Goal: Register for event/course

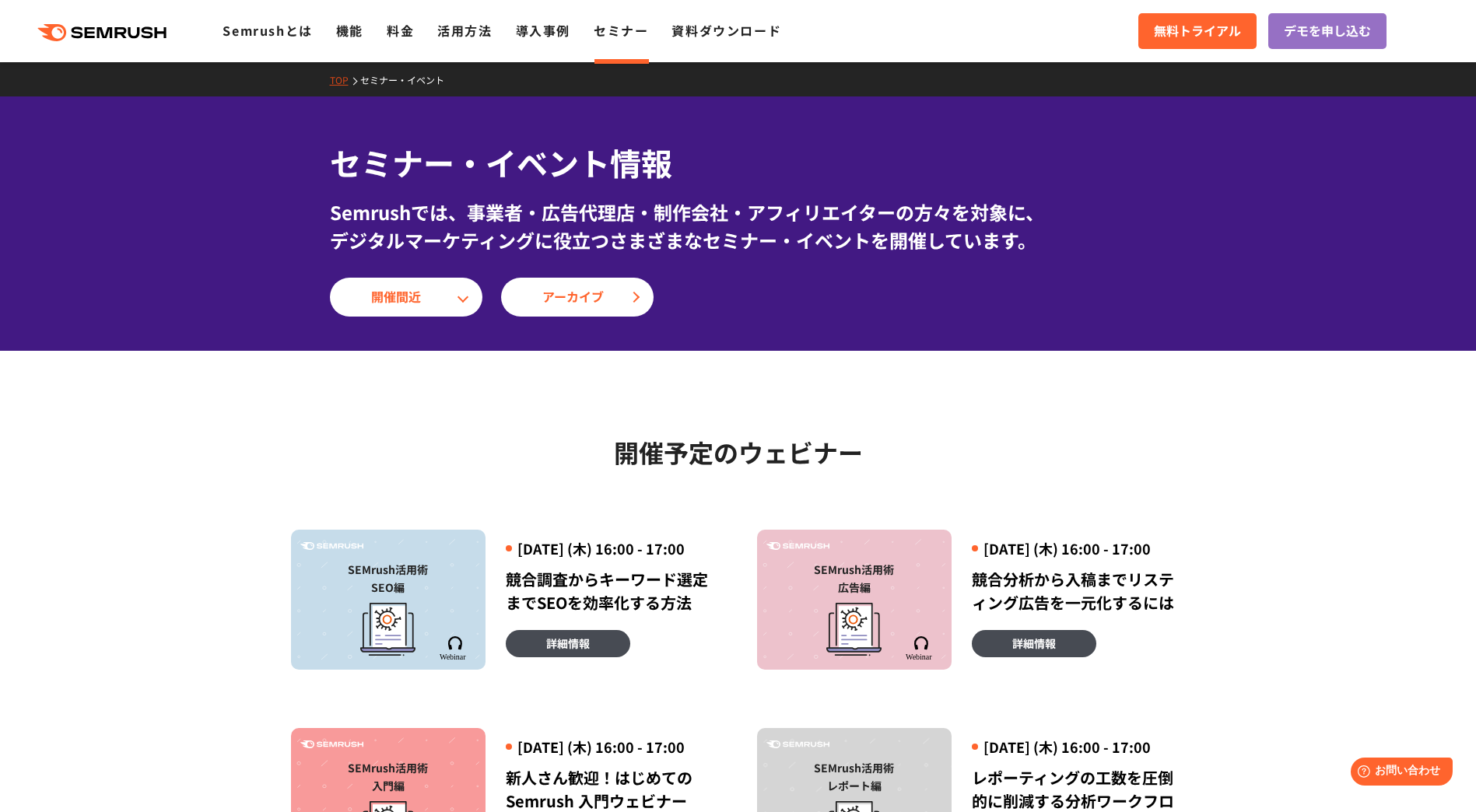
scroll to position [234, 0]
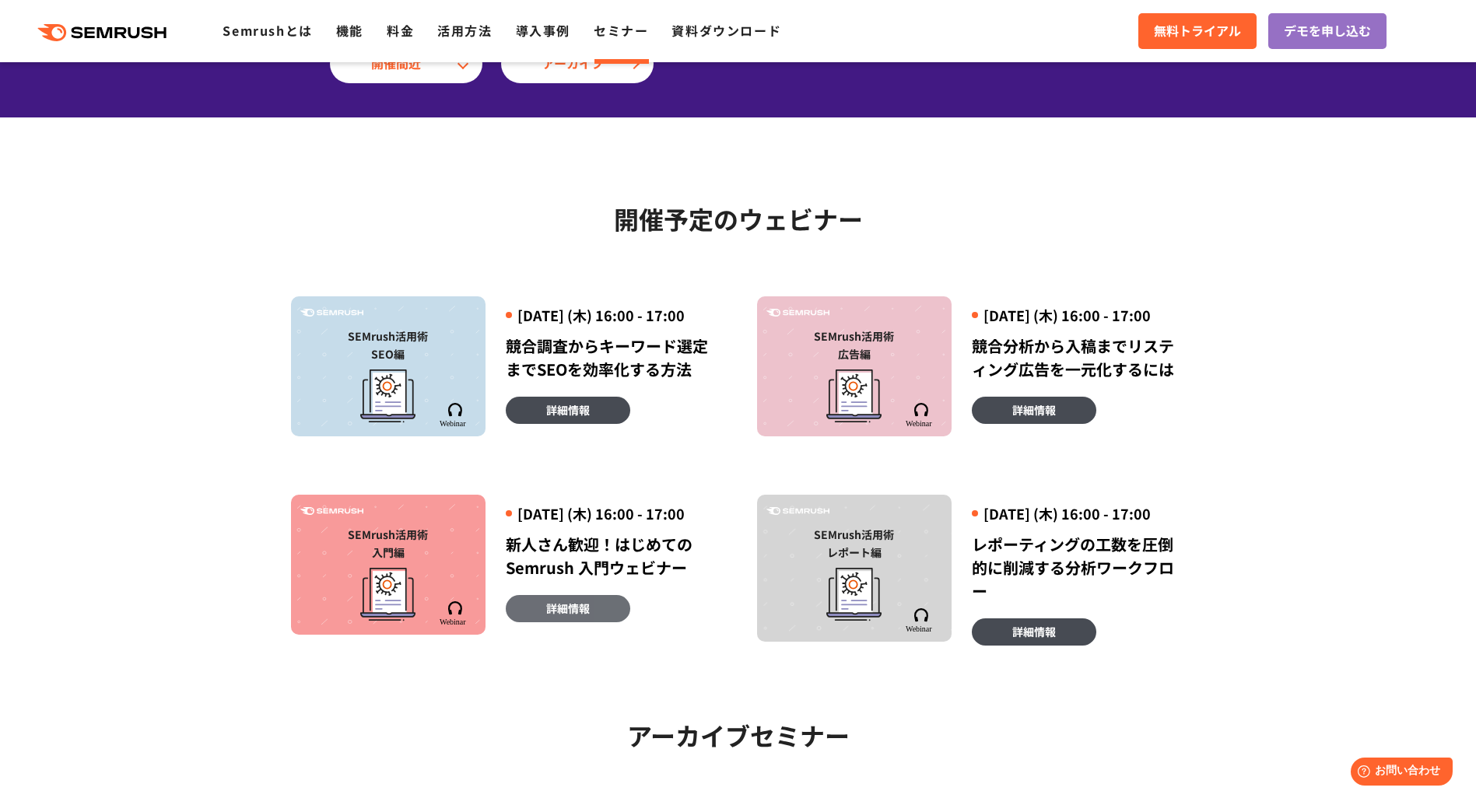
click at [583, 617] on span "詳細情報" at bounding box center [568, 608] width 44 height 17
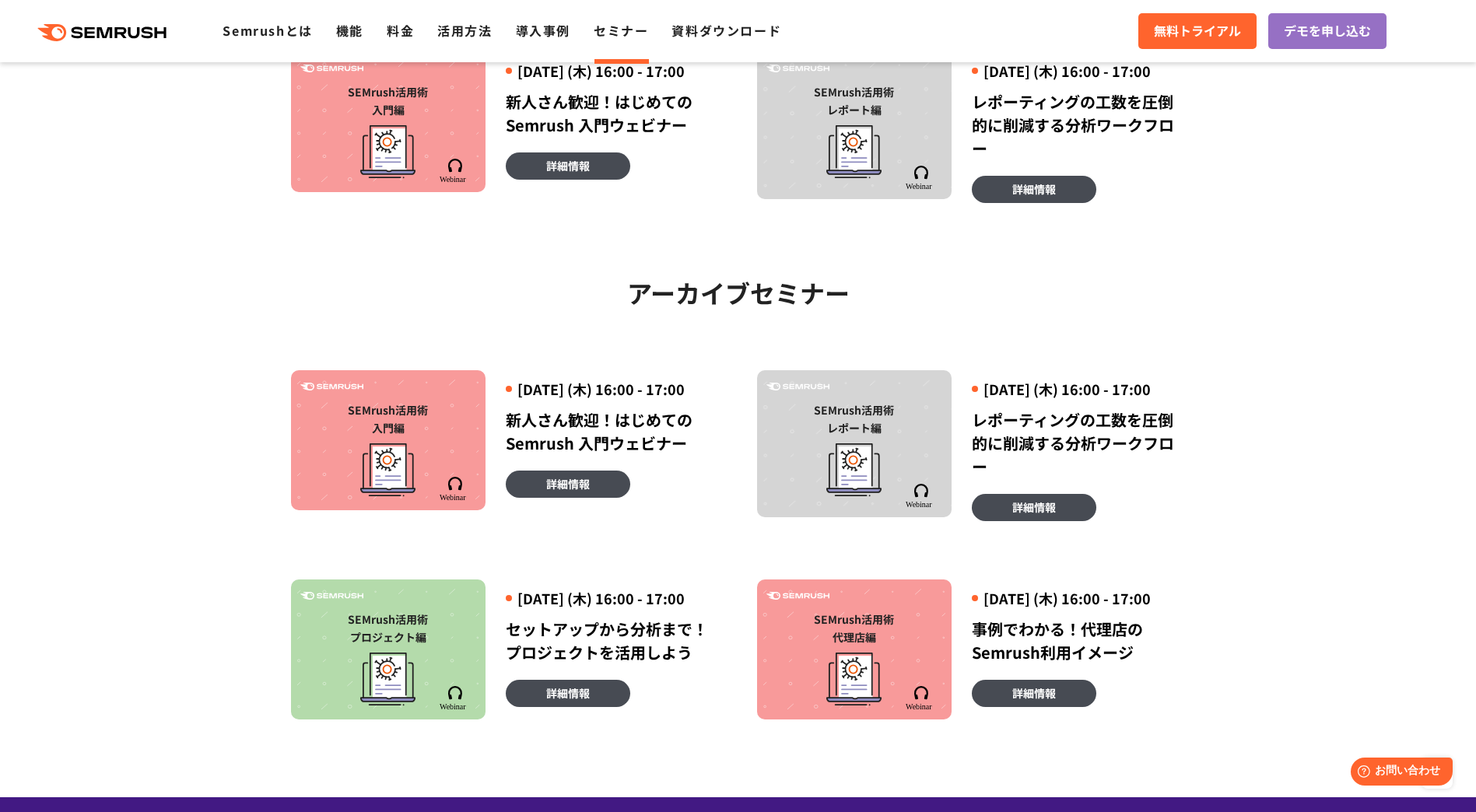
scroll to position [700, 0]
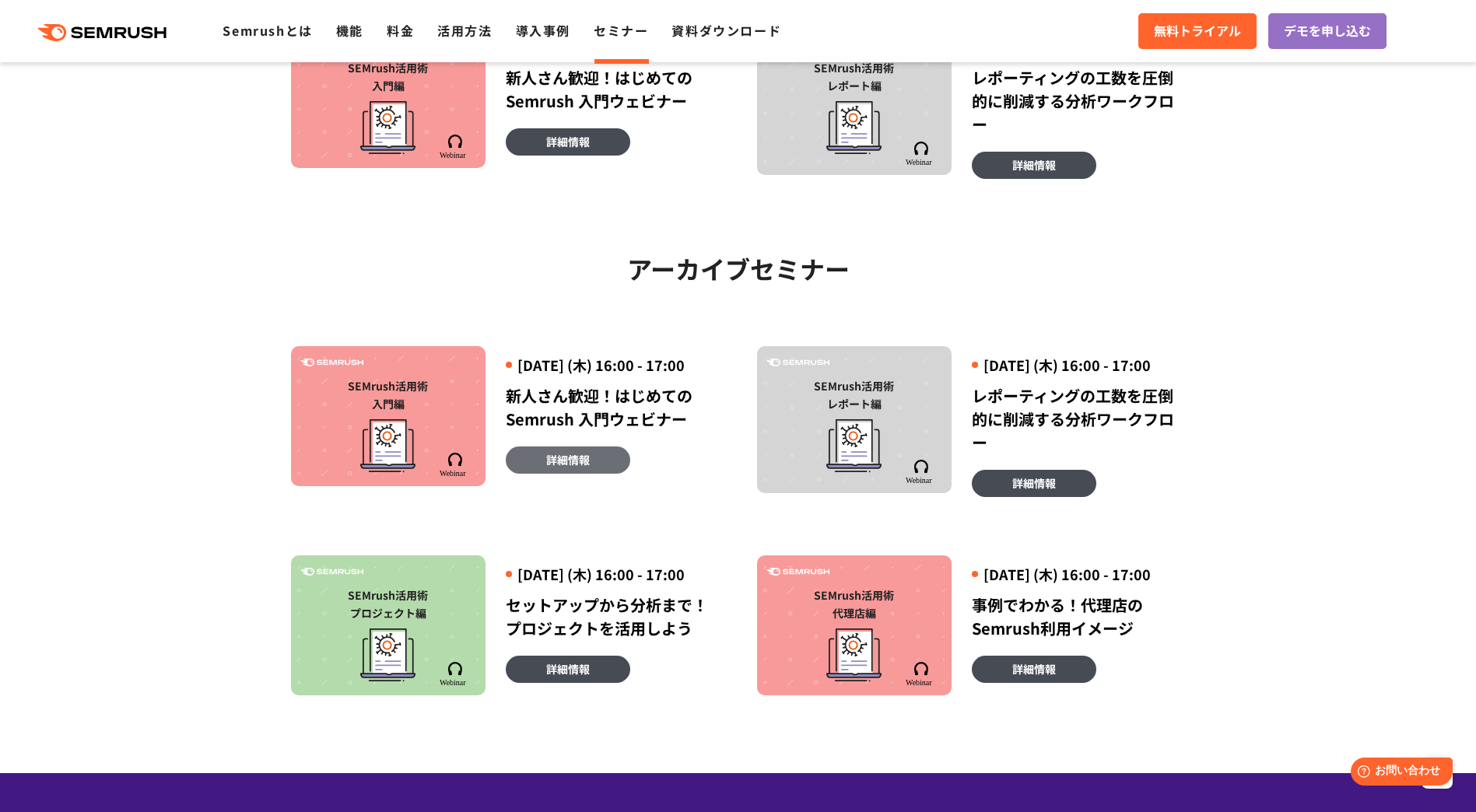
click at [604, 473] on link "詳細情報" at bounding box center [568, 459] width 125 height 27
